Goal: Task Accomplishment & Management: Use online tool/utility

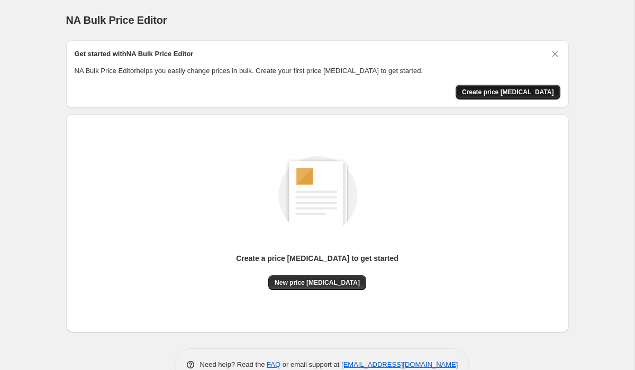
click at [511, 90] on span "Create price [MEDICAL_DATA]" at bounding box center [508, 92] width 92 height 8
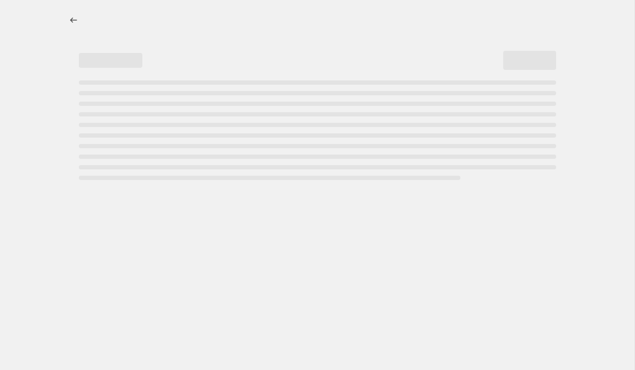
select select "percentage"
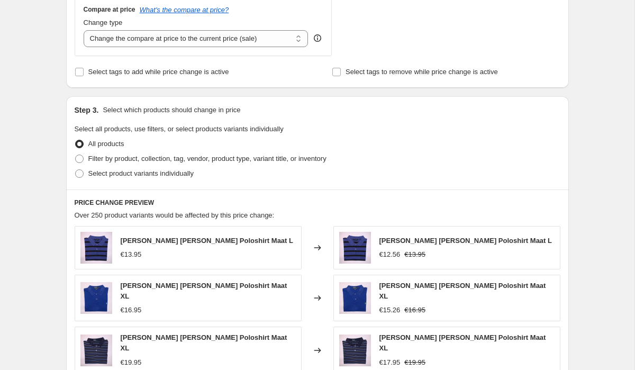
scroll to position [405, 0]
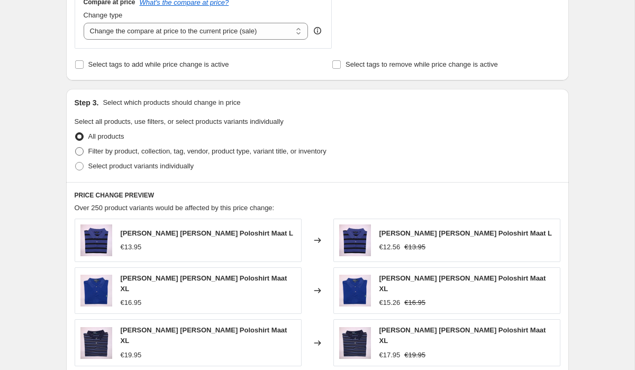
click at [114, 152] on span "Filter by product, collection, tag, vendor, product type, variant title, or inv…" at bounding box center [207, 151] width 238 height 8
click at [76, 148] on input "Filter by product, collection, tag, vendor, product type, variant title, or inv…" at bounding box center [75, 147] width 1 height 1
radio input "true"
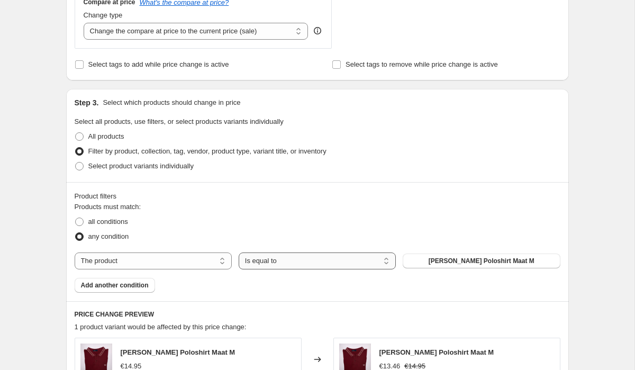
click at [267, 263] on select "Is equal to Is not equal to" at bounding box center [317, 260] width 157 height 17
click at [132, 259] on select "The product The product's collection The product's vendor The product's status …" at bounding box center [153, 260] width 157 height 17
click at [85, 167] on label "Select product variants individually" at bounding box center [134, 166] width 119 height 15
click at [76, 162] on input "Select product variants individually" at bounding box center [75, 162] width 1 height 1
radio input "true"
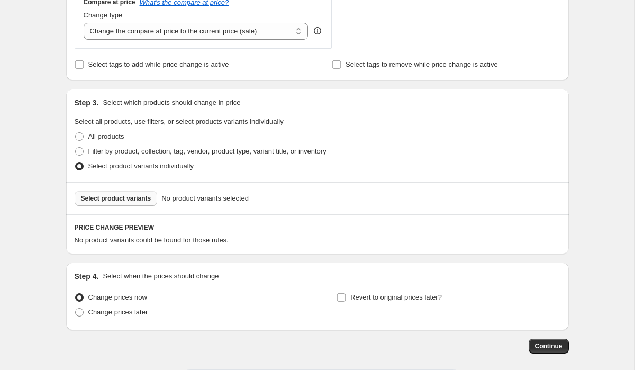
click at [133, 202] on span "Select product variants" at bounding box center [116, 198] width 70 height 8
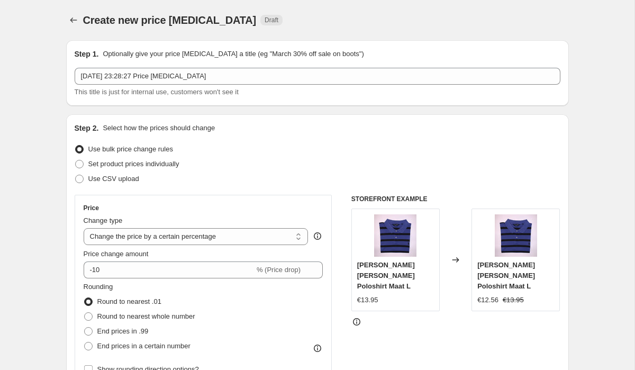
scroll to position [1, 0]
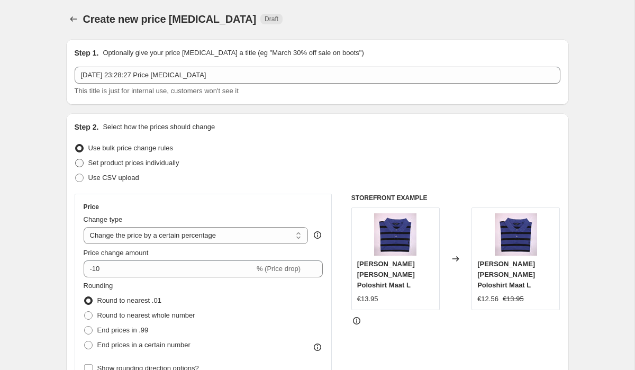
click at [85, 165] on label "Set product prices individually" at bounding box center [127, 163] width 105 height 15
click at [76, 159] on input "Set product prices individually" at bounding box center [75, 159] width 1 height 1
radio input "true"
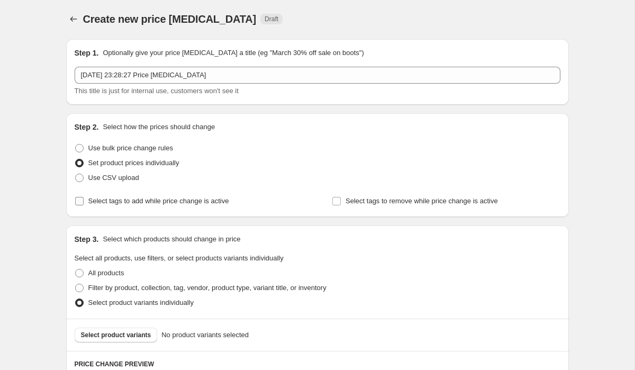
click at [90, 198] on span "Select tags to add while price change is active" at bounding box center [158, 201] width 141 height 8
click at [84, 198] on input "Select tags to add while price change is active" at bounding box center [79, 201] width 8 height 8
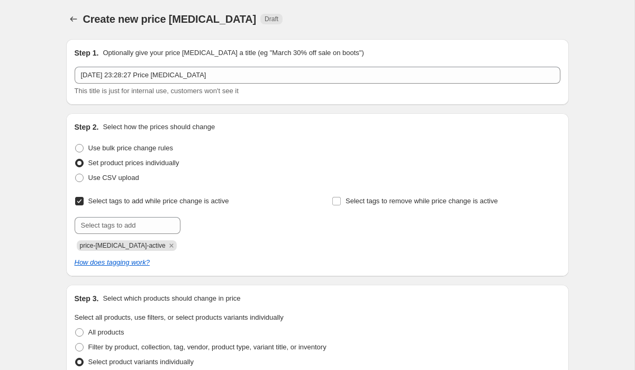
click at [87, 201] on label "Select tags to add while price change is active" at bounding box center [152, 201] width 155 height 15
click at [84, 201] on input "Select tags to add while price change is active" at bounding box center [79, 201] width 8 height 8
checkbox input "false"
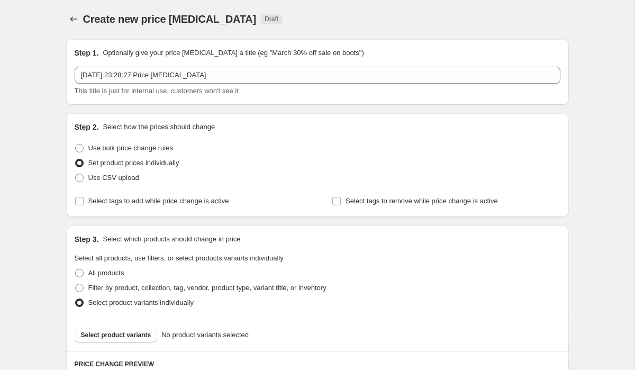
click at [98, 164] on span "Set product prices individually" at bounding box center [133, 163] width 91 height 8
click at [76, 159] on input "Set product prices individually" at bounding box center [75, 159] width 1 height 1
click at [98, 147] on span "Use bulk price change rules" at bounding box center [130, 148] width 85 height 8
click at [76, 144] on input "Use bulk price change rules" at bounding box center [75, 144] width 1 height 1
radio input "true"
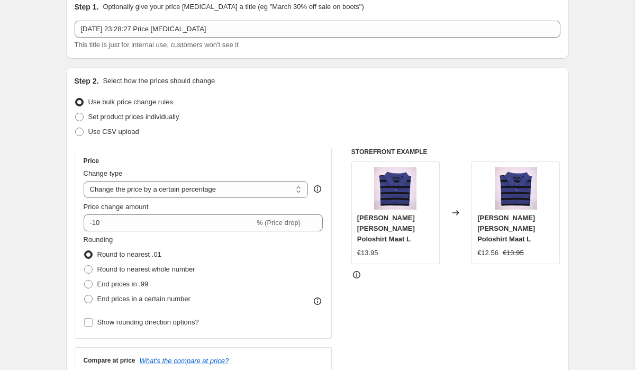
scroll to position [49, 0]
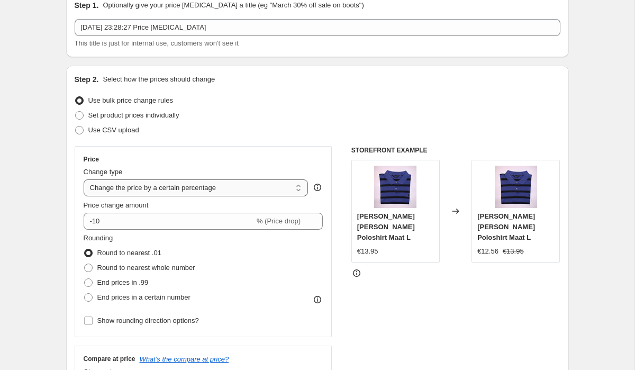
click at [182, 191] on select "Change the price to a certain amount Change the price by a certain amount Chang…" at bounding box center [196, 187] width 225 height 17
select select "to"
click at [84, 179] on select "Change the price to a certain amount Change the price by a certain amount Chang…" at bounding box center [196, 187] width 225 height 17
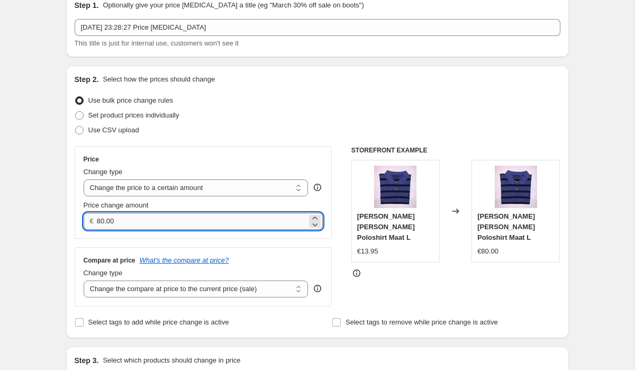
click at [173, 216] on input "80.00" at bounding box center [202, 221] width 210 height 17
type input "5.00"
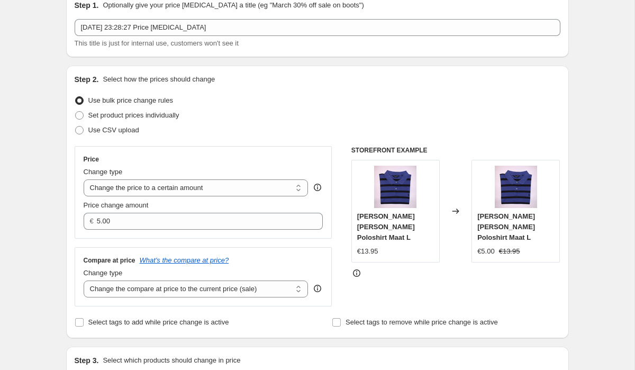
click at [240, 152] on div "Price Change type Change the price to a certain amount Change the price by a ce…" at bounding box center [204, 192] width 258 height 93
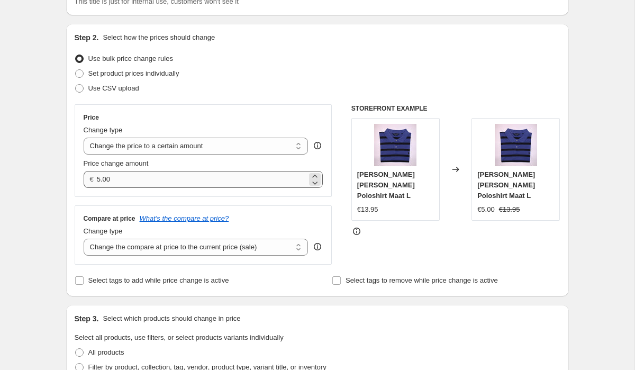
scroll to position [93, 0]
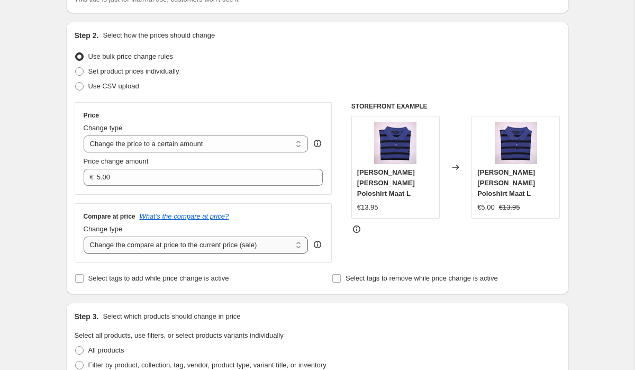
click at [252, 246] on select "Change the compare at price to the current price (sale) Change the compare at p…" at bounding box center [196, 245] width 225 height 17
select select "remove"
click at [84, 237] on select "Change the compare at price to the current price (sale) Change the compare at p…" at bounding box center [196, 245] width 225 height 17
click at [275, 280] on div "Select tags to add while price change is active" at bounding box center [189, 278] width 228 height 15
click at [240, 147] on select "Change the price to a certain amount Change the price by a certain amount Chang…" at bounding box center [196, 144] width 225 height 17
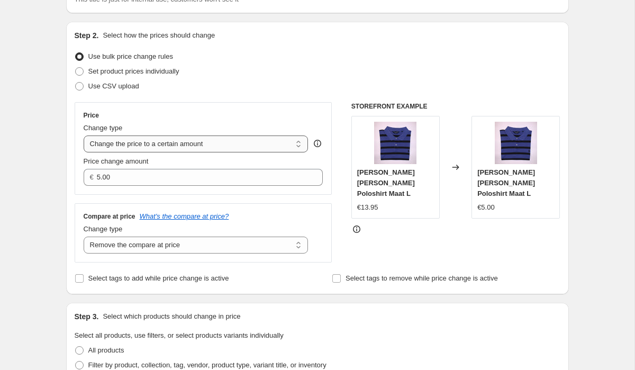
select select "by"
click at [84, 136] on select "Change the price to a certain amount Change the price by a certain amount Chang…" at bounding box center [196, 144] width 225 height 17
type input "-10.00"
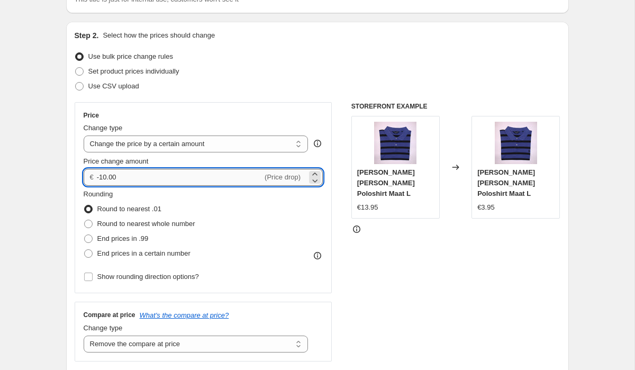
click at [205, 180] on input "-10.00" at bounding box center [180, 177] width 166 height 17
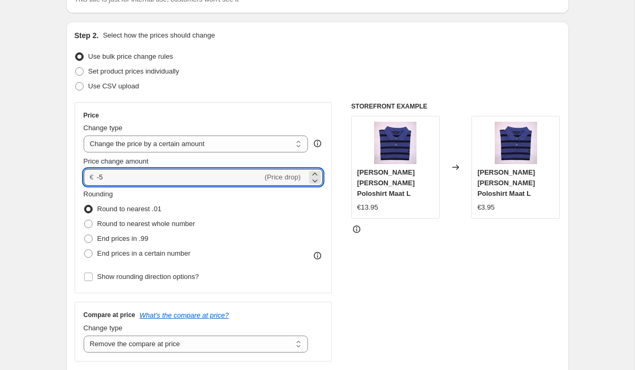
type input "-5.00"
click at [297, 233] on div "Rounding Round to nearest .01 Round to nearest whole number End prices in .99 E…" at bounding box center [204, 225] width 240 height 72
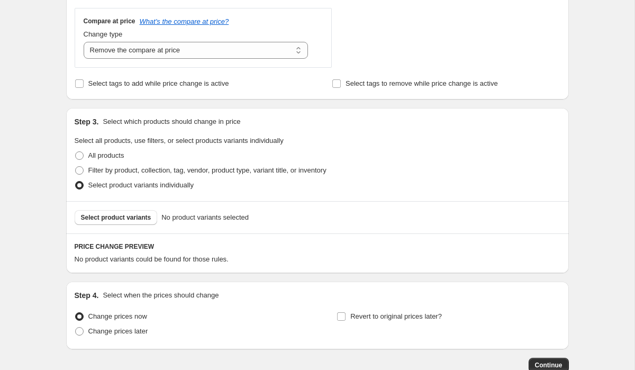
scroll to position [415, 0]
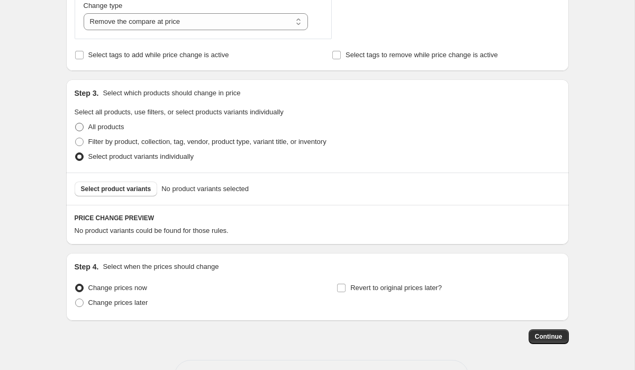
click at [87, 127] on label "All products" at bounding box center [100, 127] width 50 height 15
click at [76, 123] on input "All products" at bounding box center [75, 123] width 1 height 1
radio input "true"
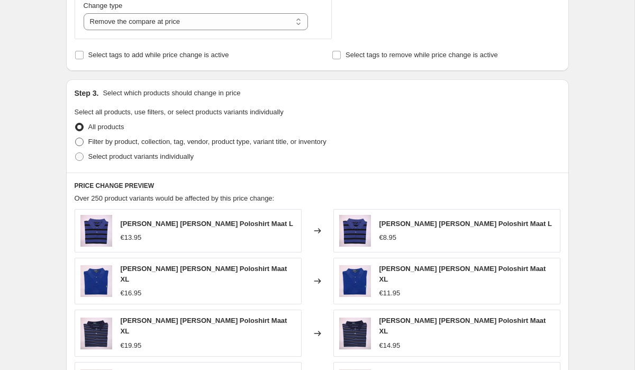
click at [89, 143] on span "Filter by product, collection, tag, vendor, product type, variant title, or inv…" at bounding box center [207, 142] width 238 height 8
click at [76, 138] on input "Filter by product, collection, tag, vendor, product type, variant title, or inv…" at bounding box center [75, 138] width 1 height 1
radio input "true"
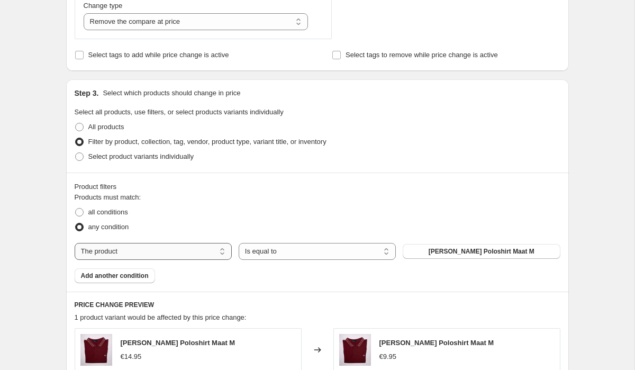
click at [177, 251] on select "The product The product's collection The product's vendor The product's status …" at bounding box center [153, 251] width 157 height 17
select select "title"
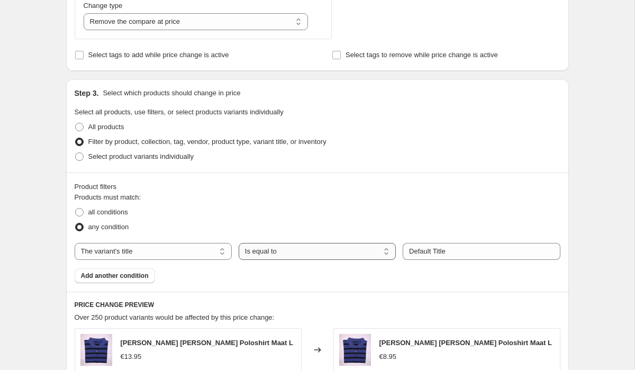
click at [293, 256] on select "Is equal to Is not equal to Contains" at bounding box center [317, 251] width 157 height 17
click at [310, 252] on select "Is equal to Is not equal to Contains" at bounding box center [317, 251] width 157 height 17
select select "contains"
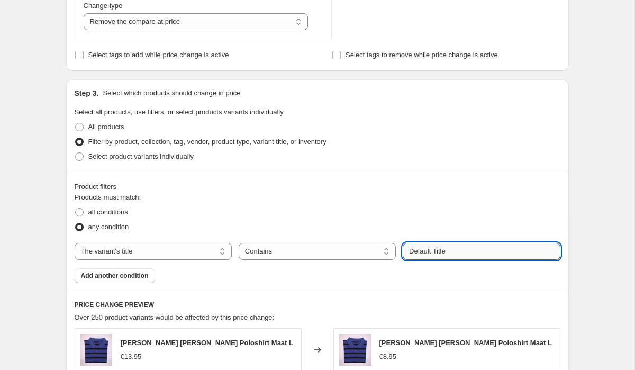
click at [442, 252] on input "Default Title" at bounding box center [481, 251] width 157 height 17
click at [460, 252] on input "Default Title" at bounding box center [481, 251] width 157 height 17
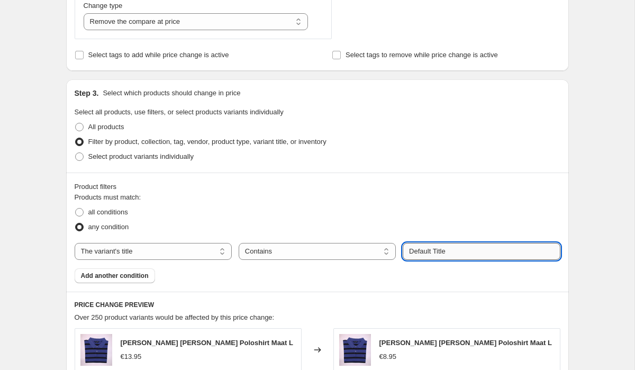
drag, startPoint x: 460, startPoint y: 252, endPoint x: 408, endPoint y: 252, distance: 52.9
click at [408, 252] on input "Default Title" at bounding box center [481, 251] width 157 height 17
type input "[PERSON_NAME] [PERSON_NAME] trui"
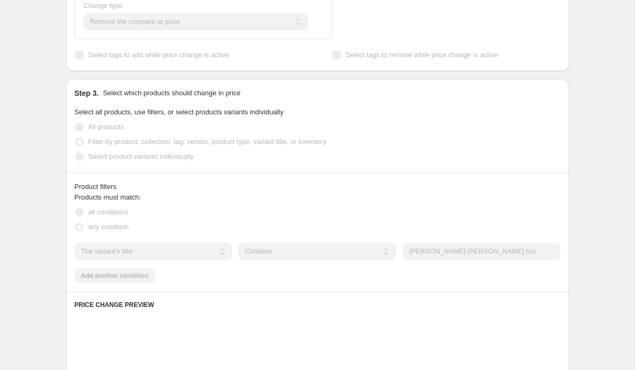
click at [477, 208] on div "all conditions" at bounding box center [318, 212] width 486 height 15
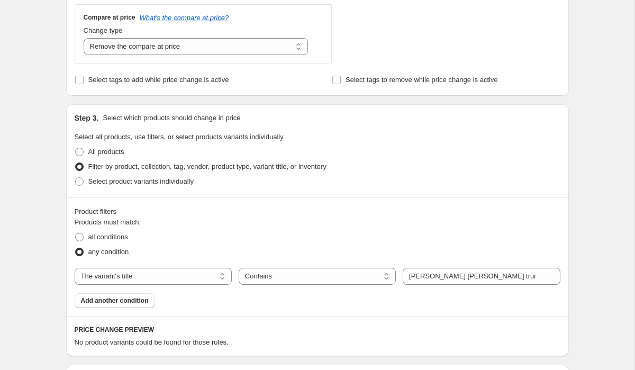
scroll to position [0, 0]
